Goal: Transaction & Acquisition: Purchase product/service

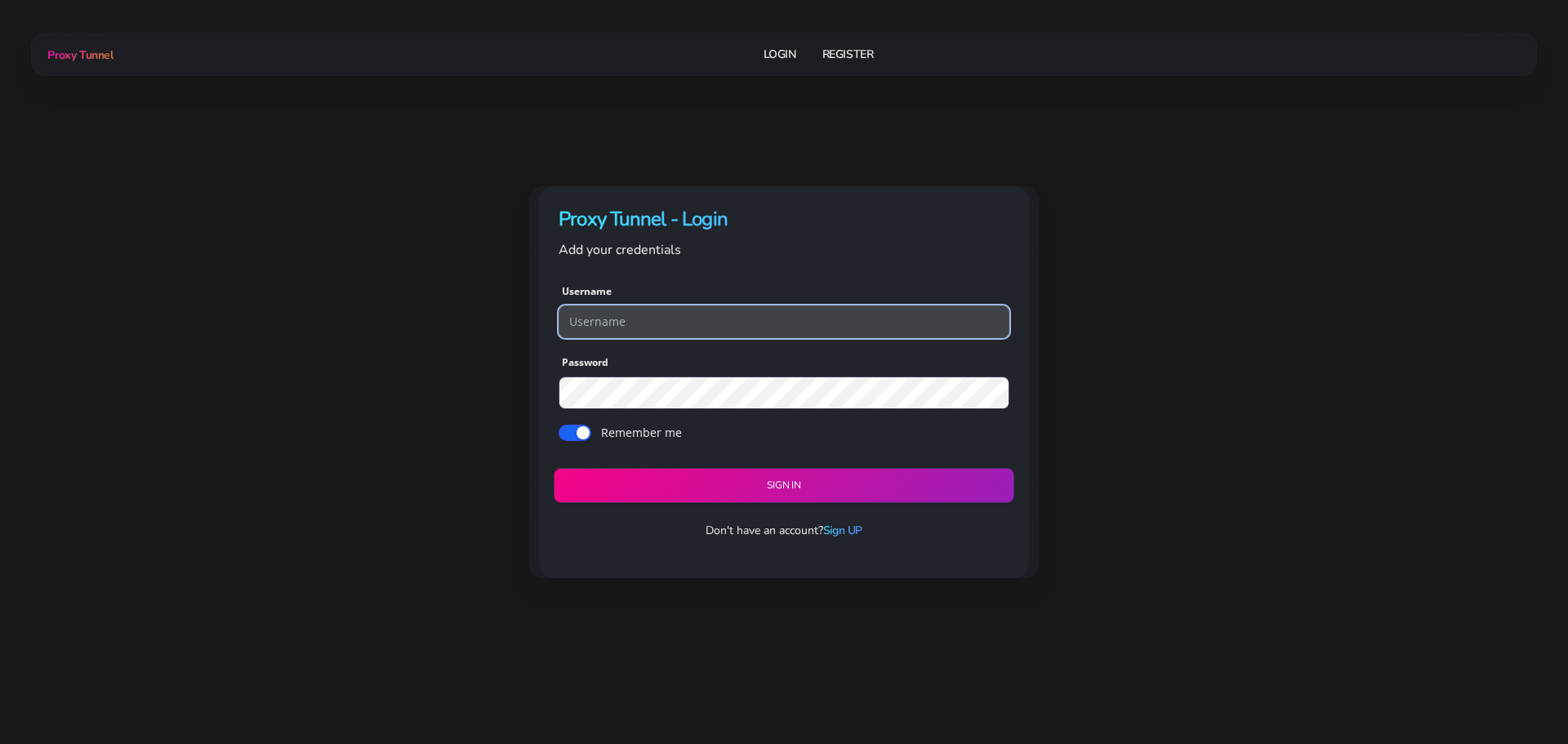
type input "georgeo1"
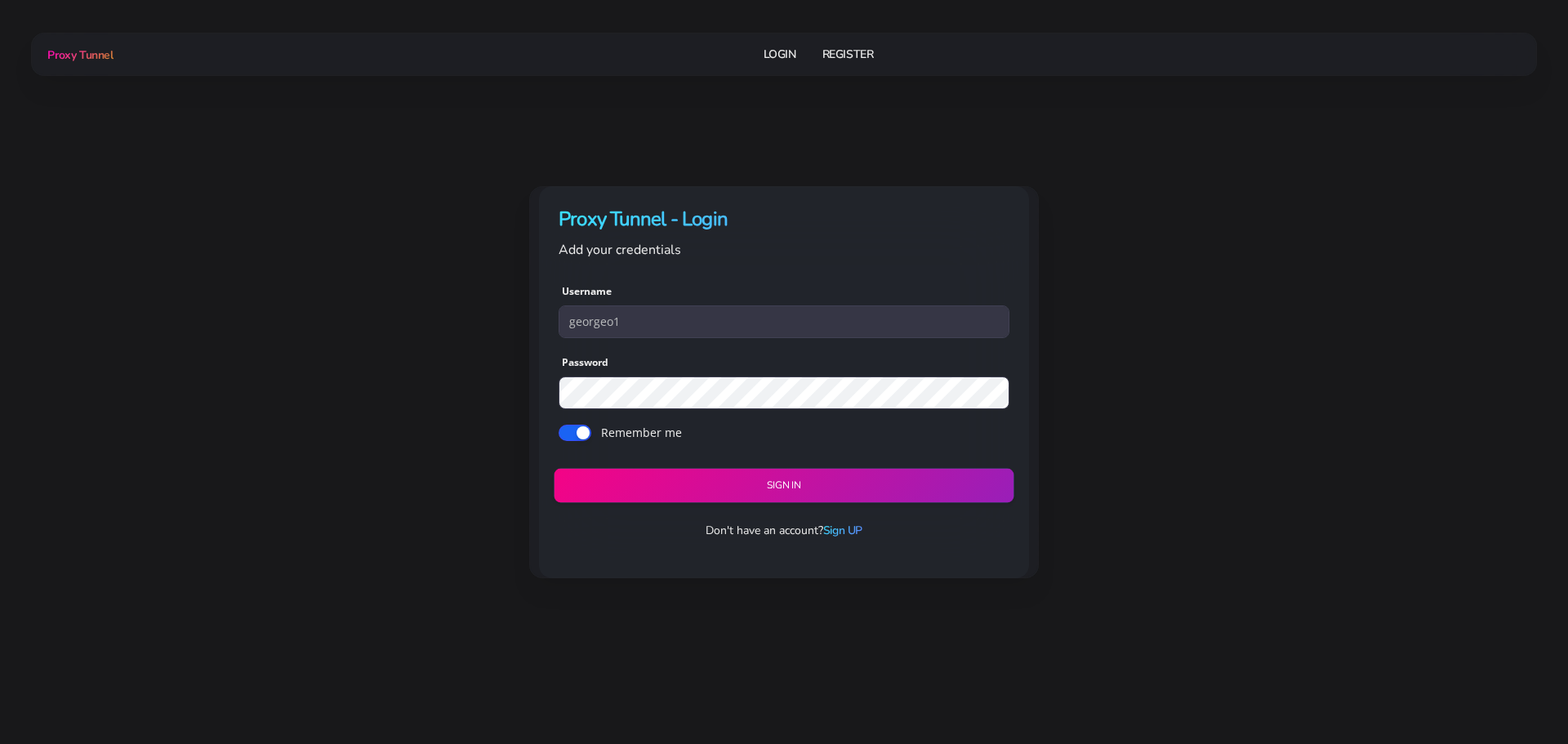
click at [770, 480] on button "Sign in" at bounding box center [783, 486] width 459 height 35
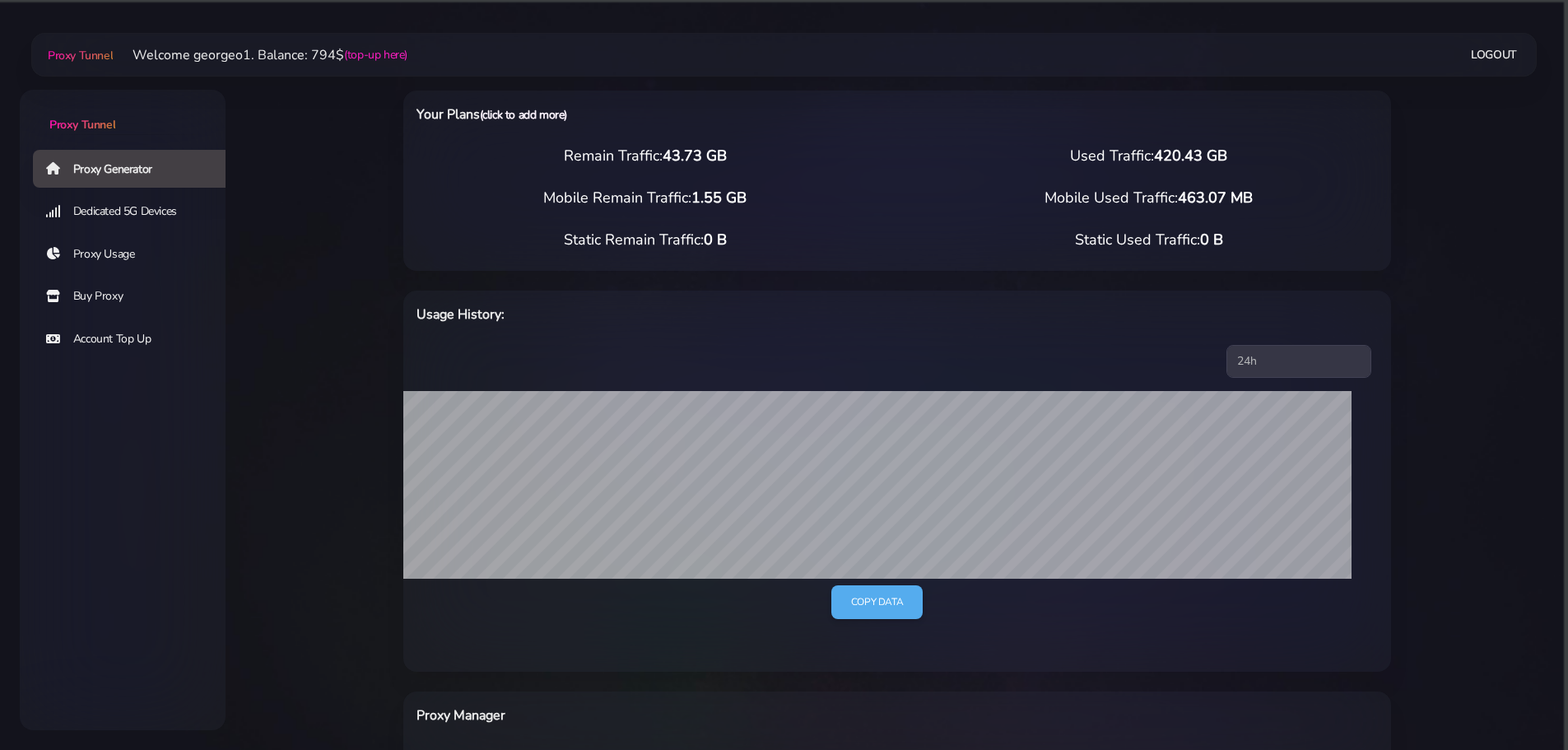
click at [527, 116] on link "(click to add more)" at bounding box center [524, 114] width 88 height 15
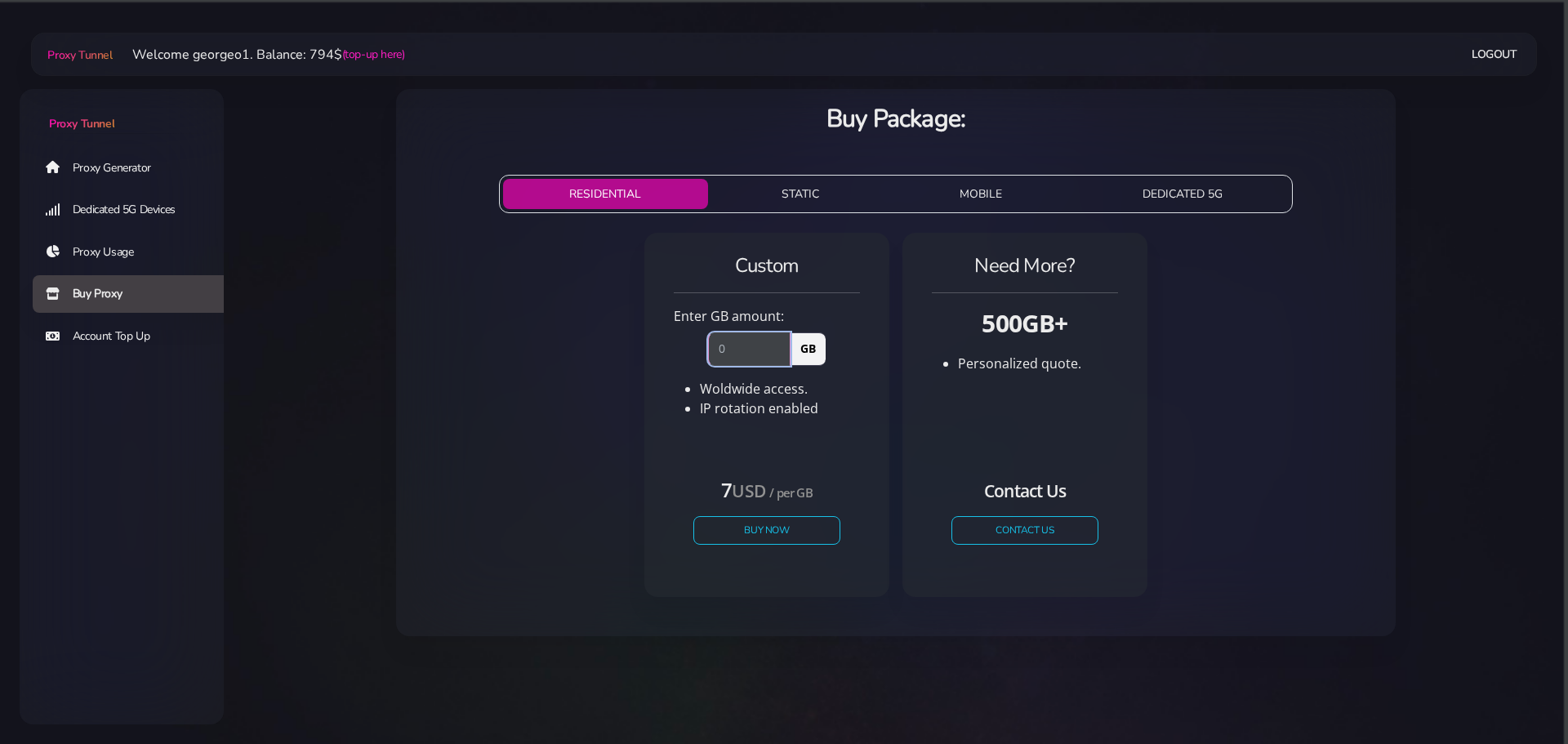
click at [752, 341] on input "number" at bounding box center [749, 349] width 82 height 33
type input "100"
click at [780, 534] on button "Buy Now" at bounding box center [766, 530] width 150 height 28
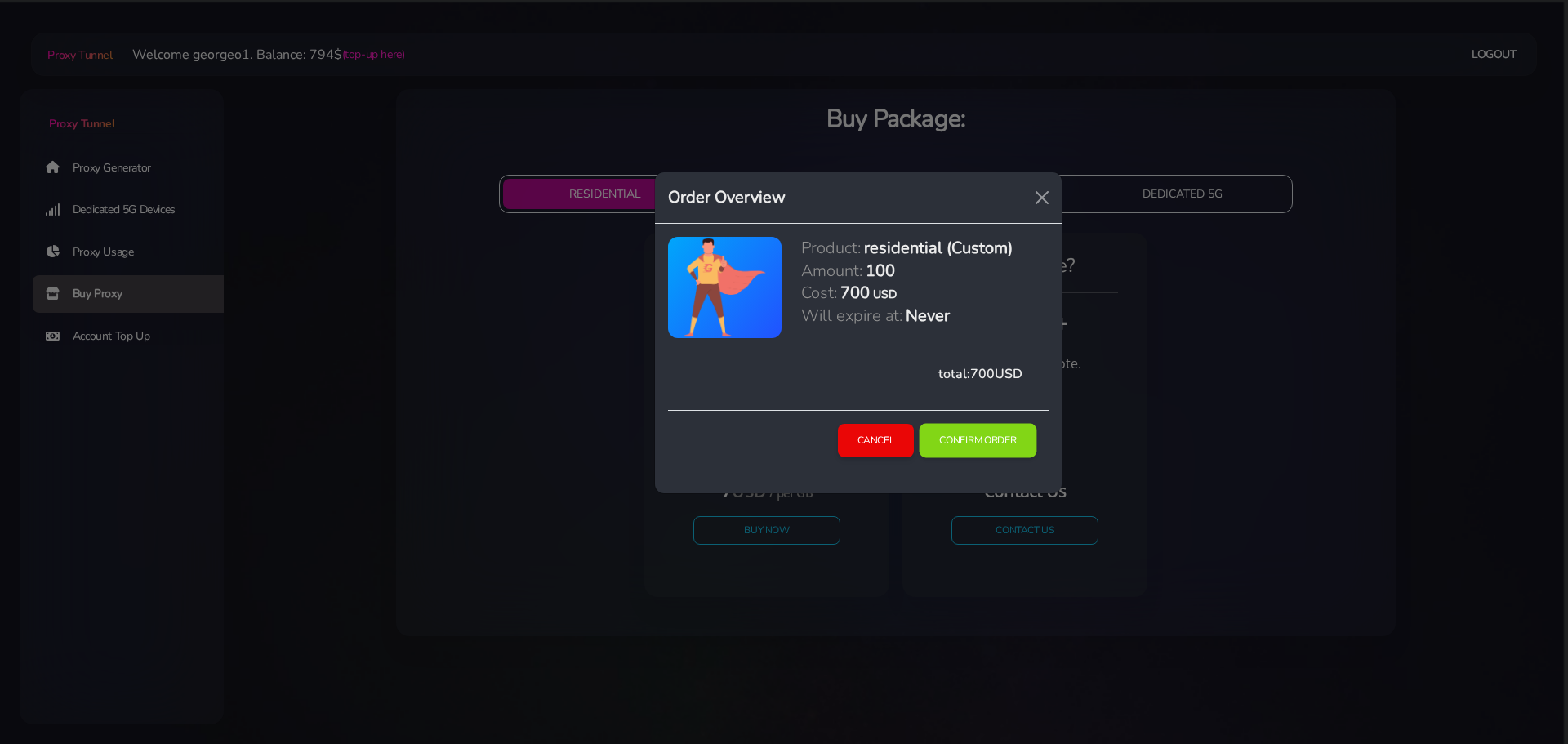
click at [945, 434] on button "Confirm Order" at bounding box center [978, 441] width 118 height 35
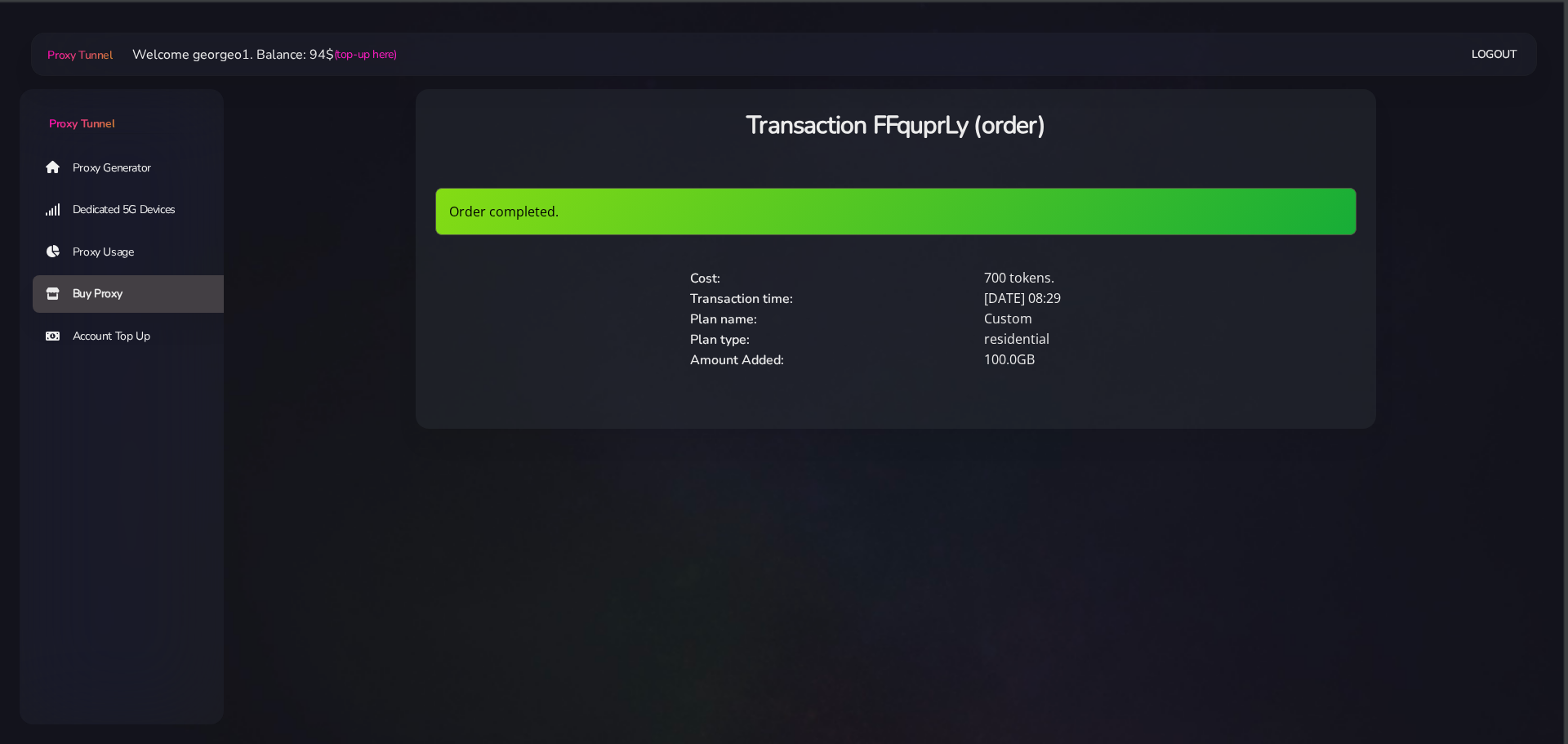
click at [113, 163] on link "Proxy Generator" at bounding box center [135, 168] width 204 height 37
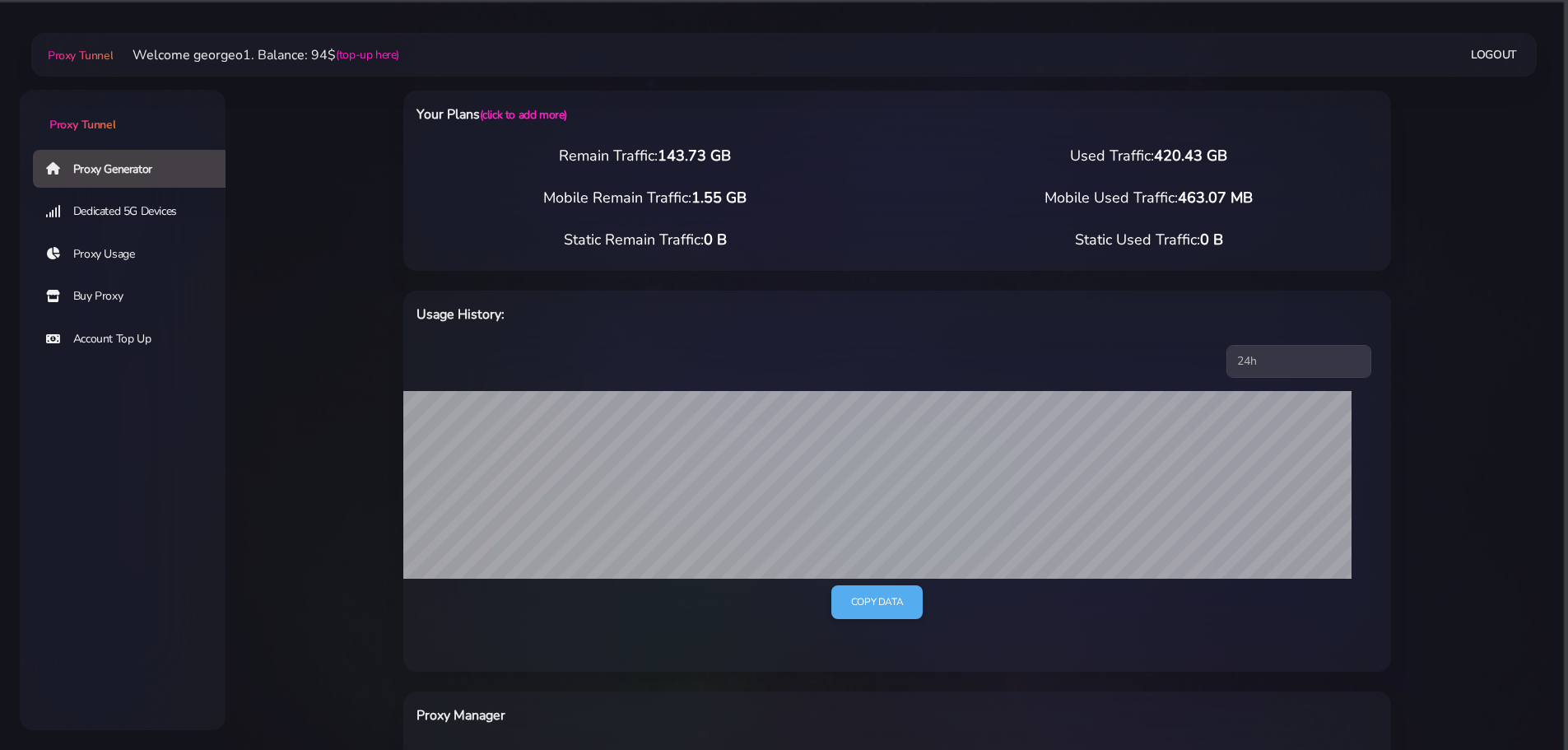
click at [295, 339] on main "Proxy Tunnel Welcome georgeo1. Balance: 94$ (top-up here) Logout" at bounding box center [897, 628] width 1343 height 1141
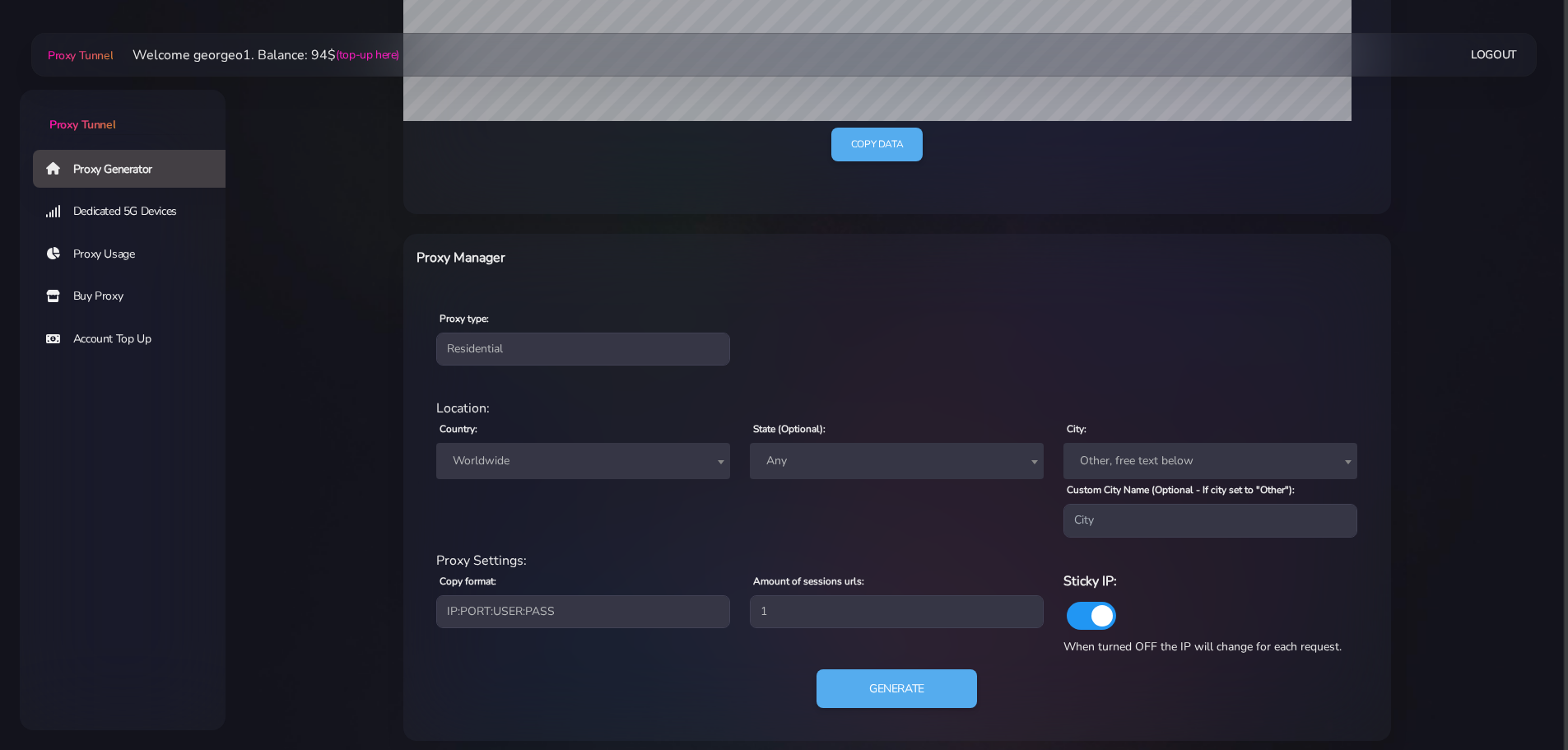
scroll to position [468, 0]
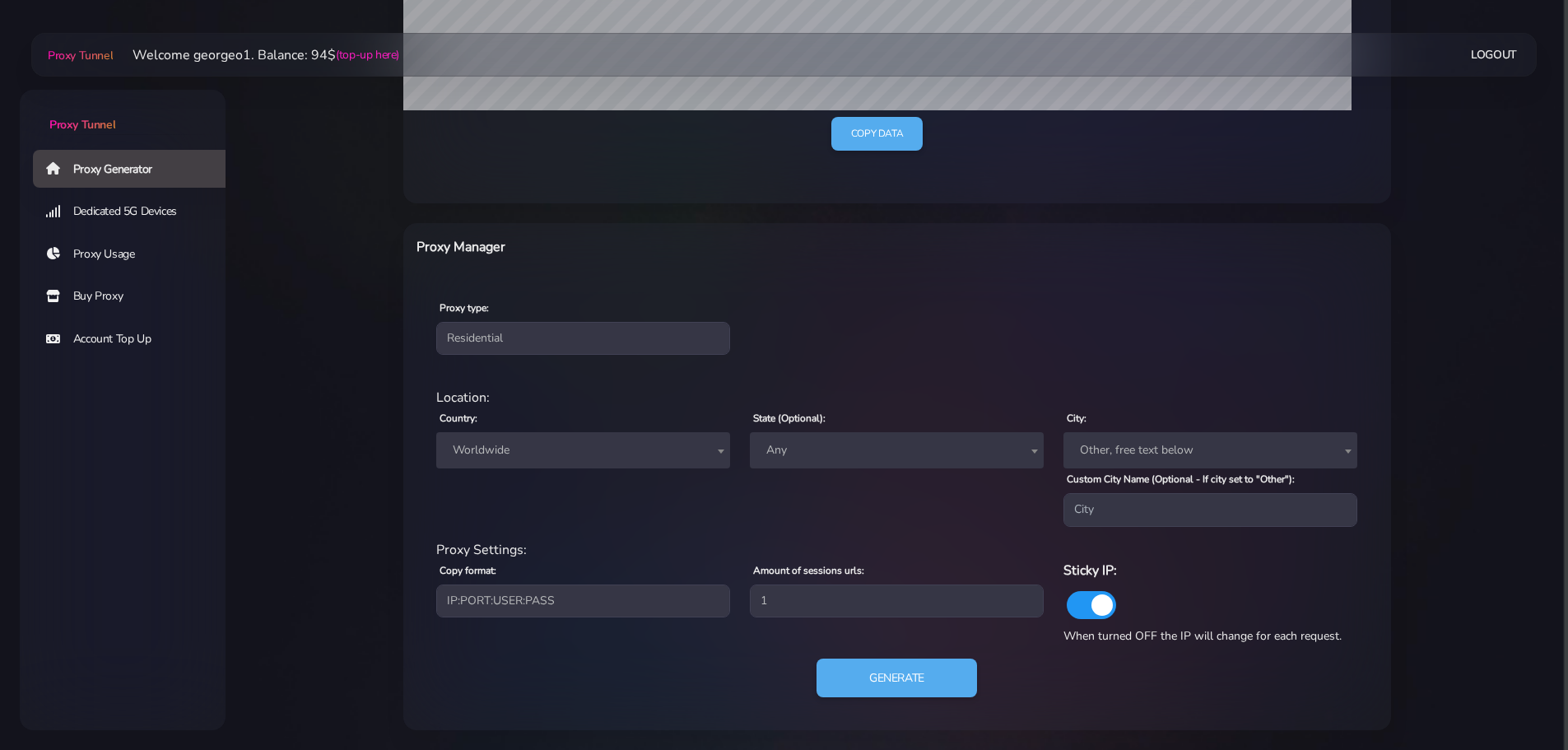
click at [522, 445] on span "Worldwide" at bounding box center [583, 451] width 274 height 23
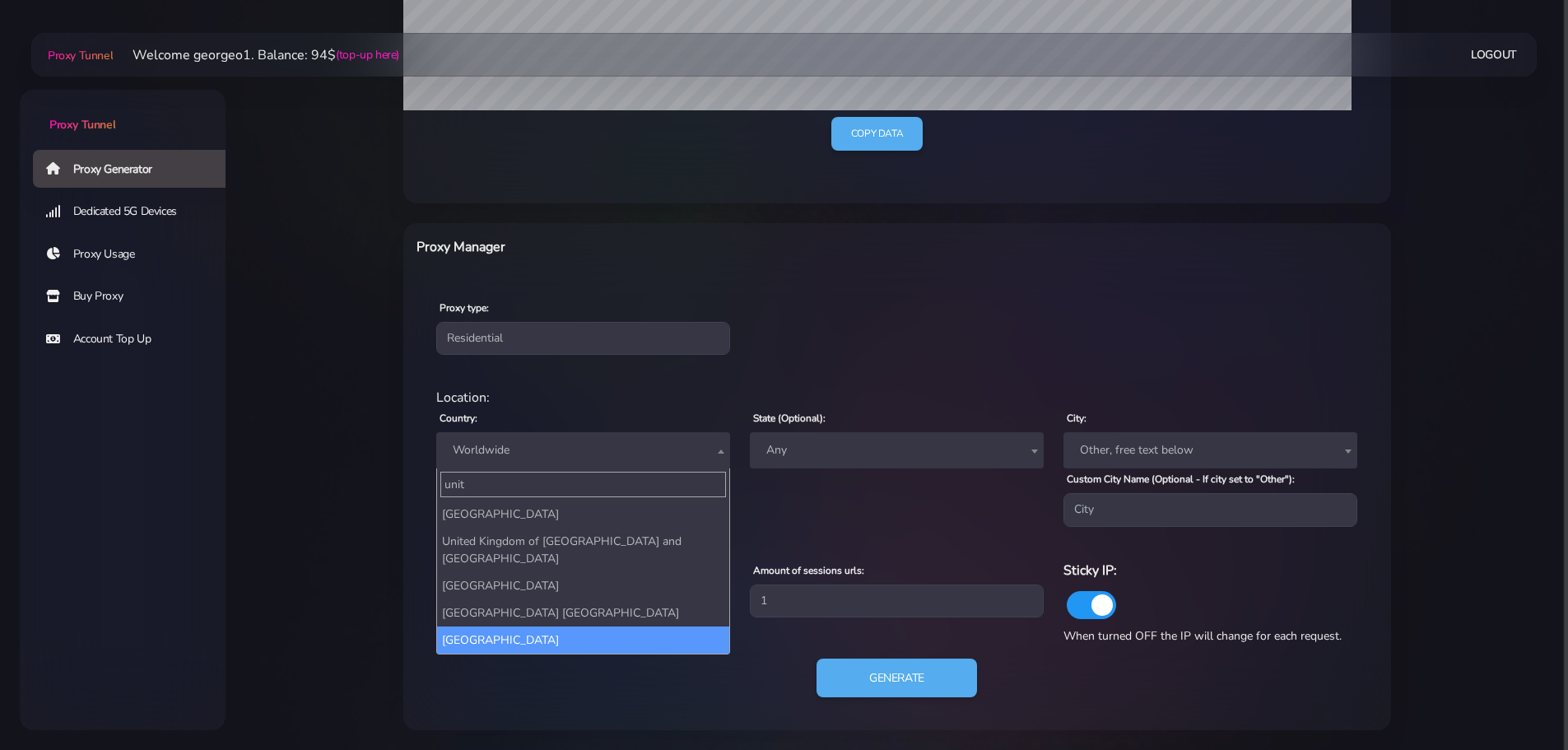
type input "unit"
select select "US"
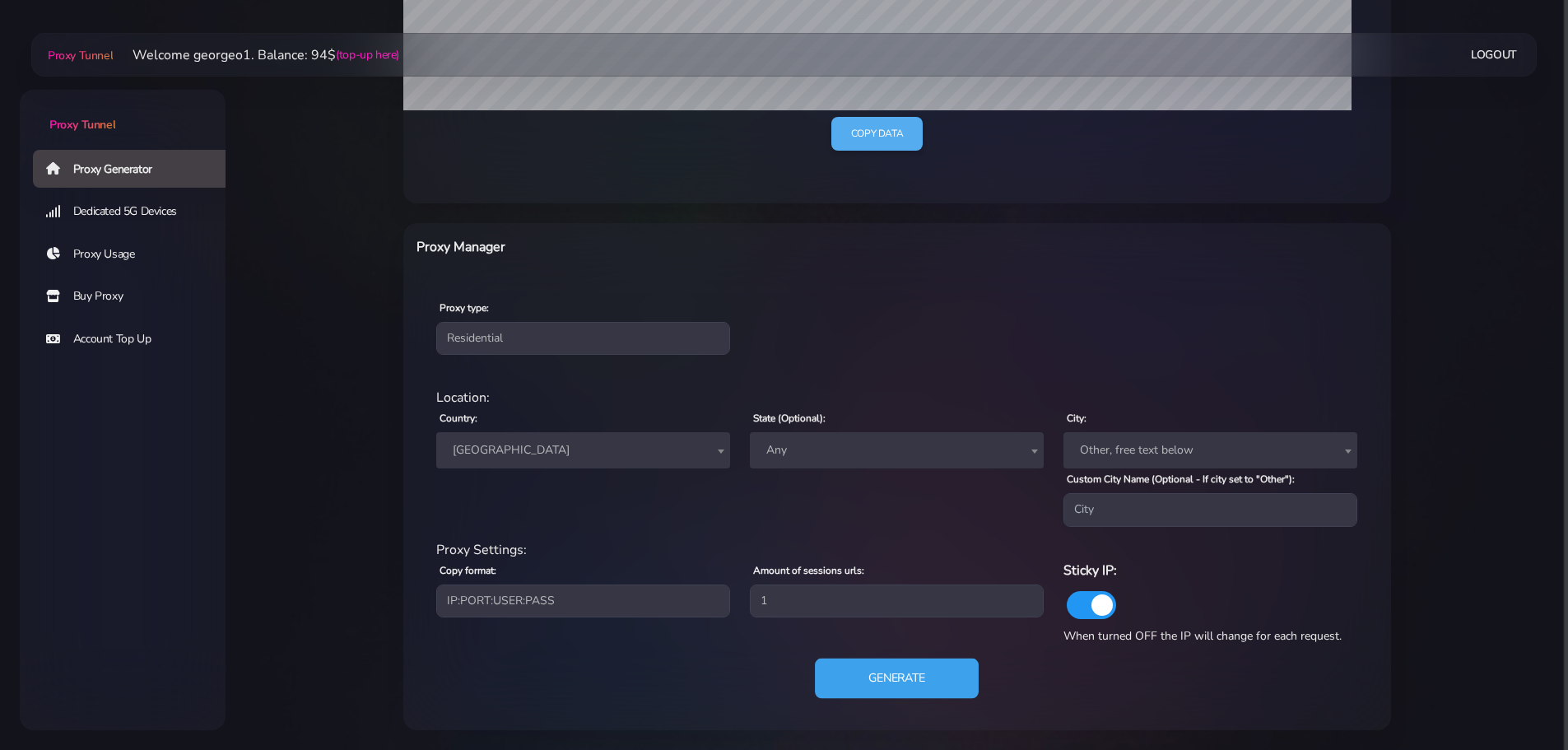
click at [907, 678] on button "Generate" at bounding box center [897, 678] width 164 height 40
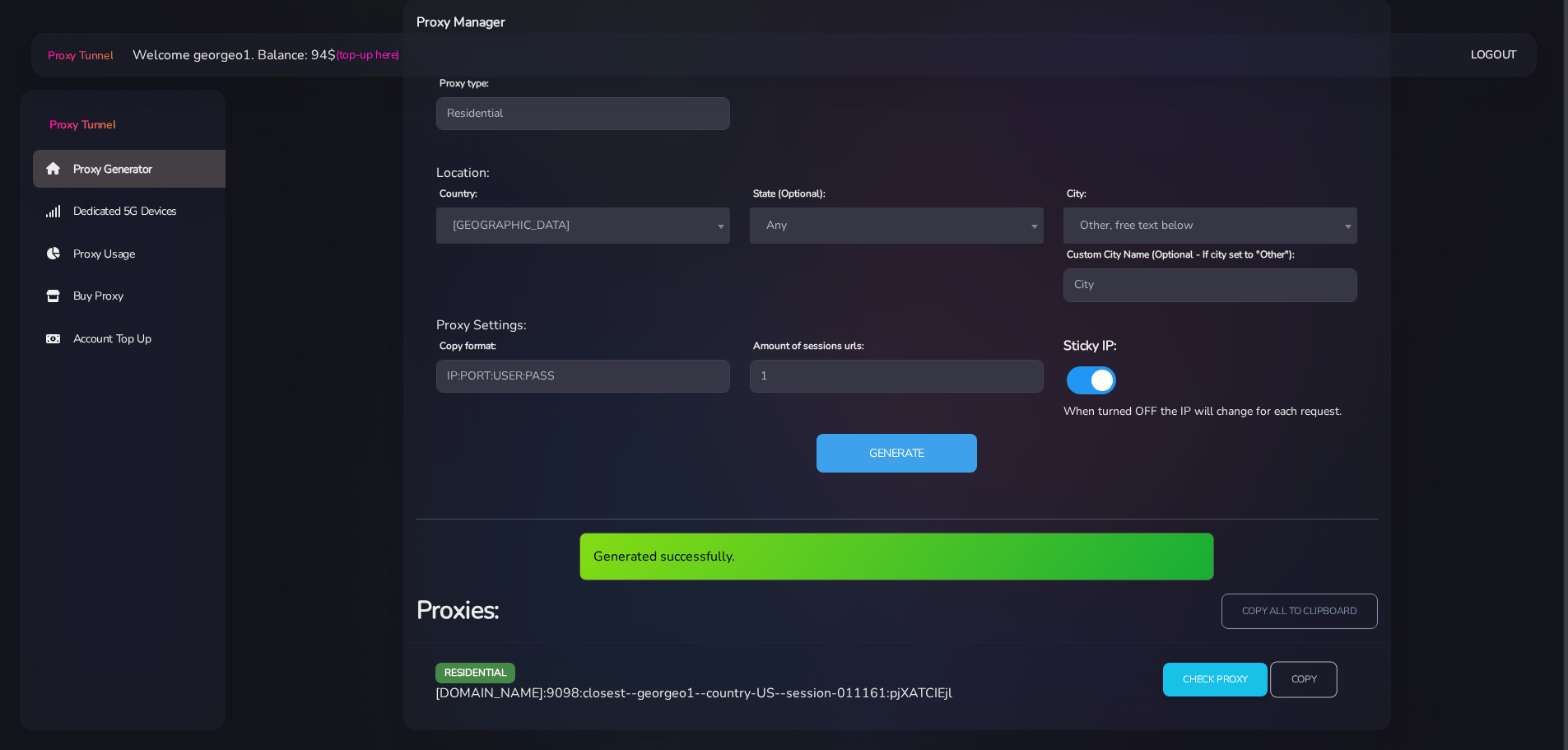
scroll to position [632, 0]
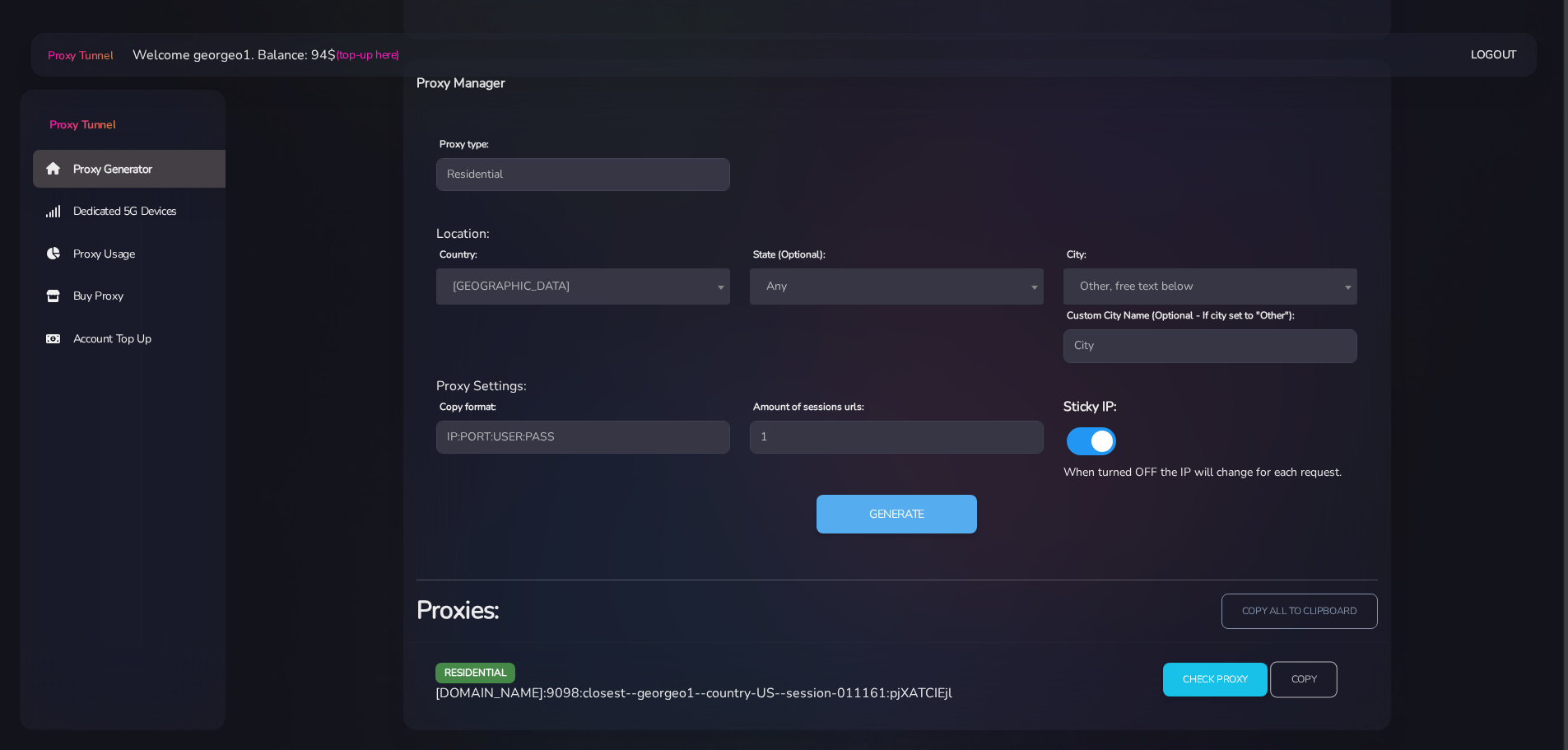
click at [1302, 676] on input "Copy" at bounding box center [1304, 679] width 68 height 37
